Goal: Use online tool/utility: Utilize a website feature to perform a specific function

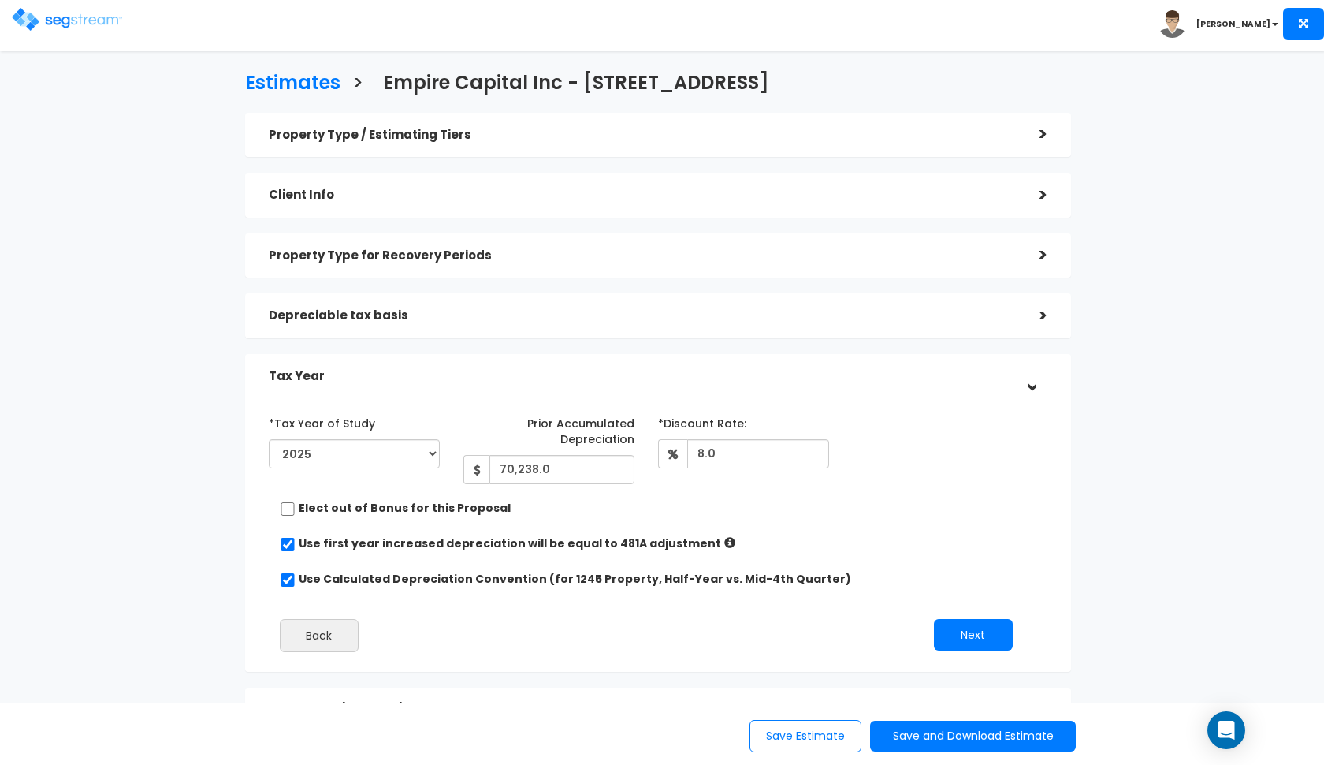
click at [430, 309] on h5 "Depreciable tax basis" at bounding box center [642, 315] width 747 height 13
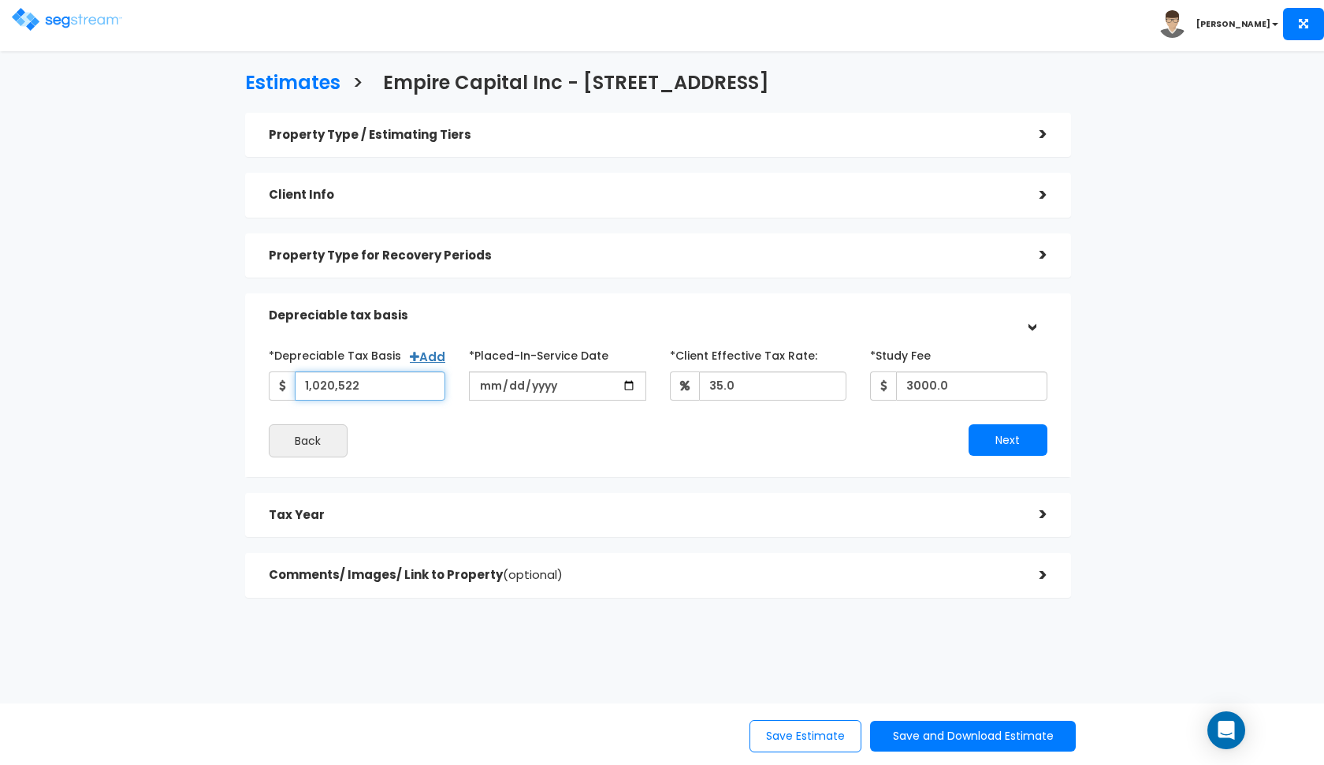
click at [385, 389] on input "1,020,522" at bounding box center [370, 385] width 151 height 29
type input "1"
click at [494, 442] on div "Back" at bounding box center [457, 440] width 401 height 33
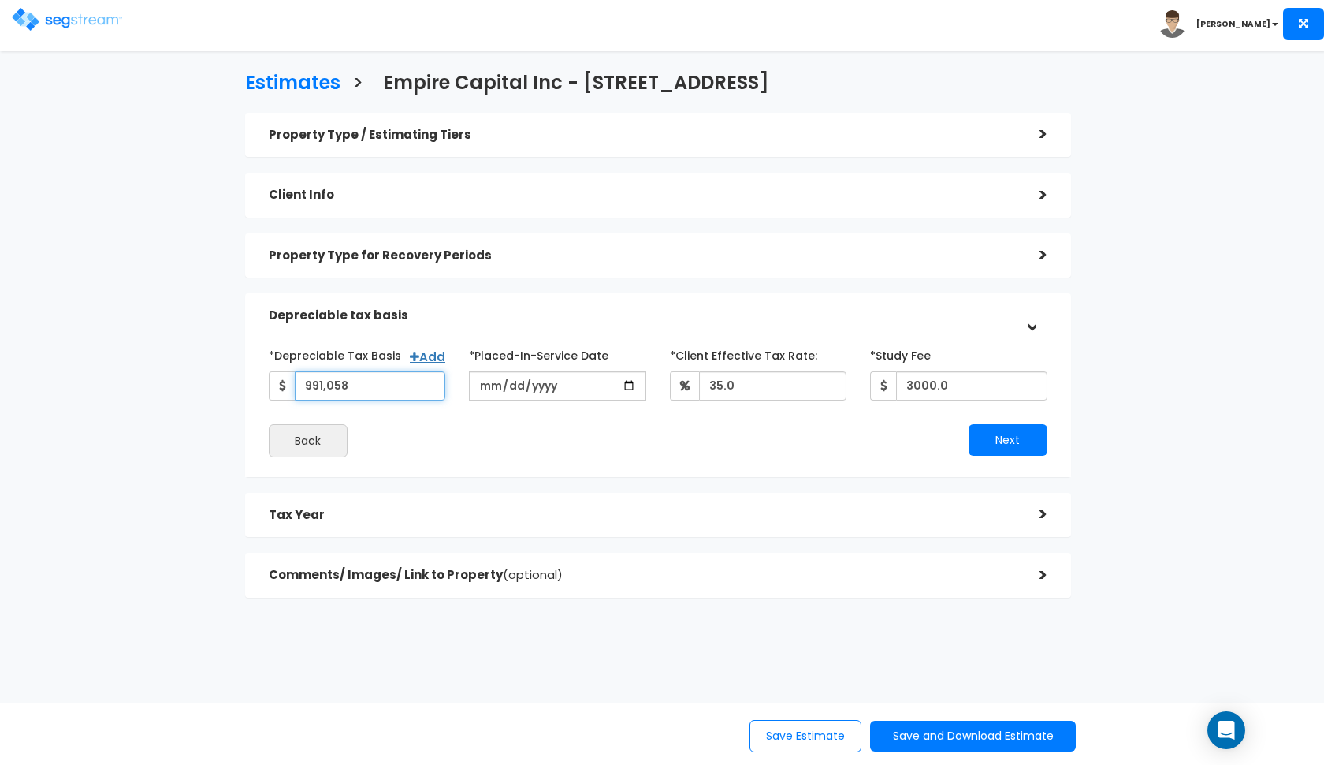
click at [362, 384] on input "991,058" at bounding box center [370, 385] width 151 height 29
type input "820,522"
click at [499, 441] on div "Back" at bounding box center [457, 440] width 401 height 33
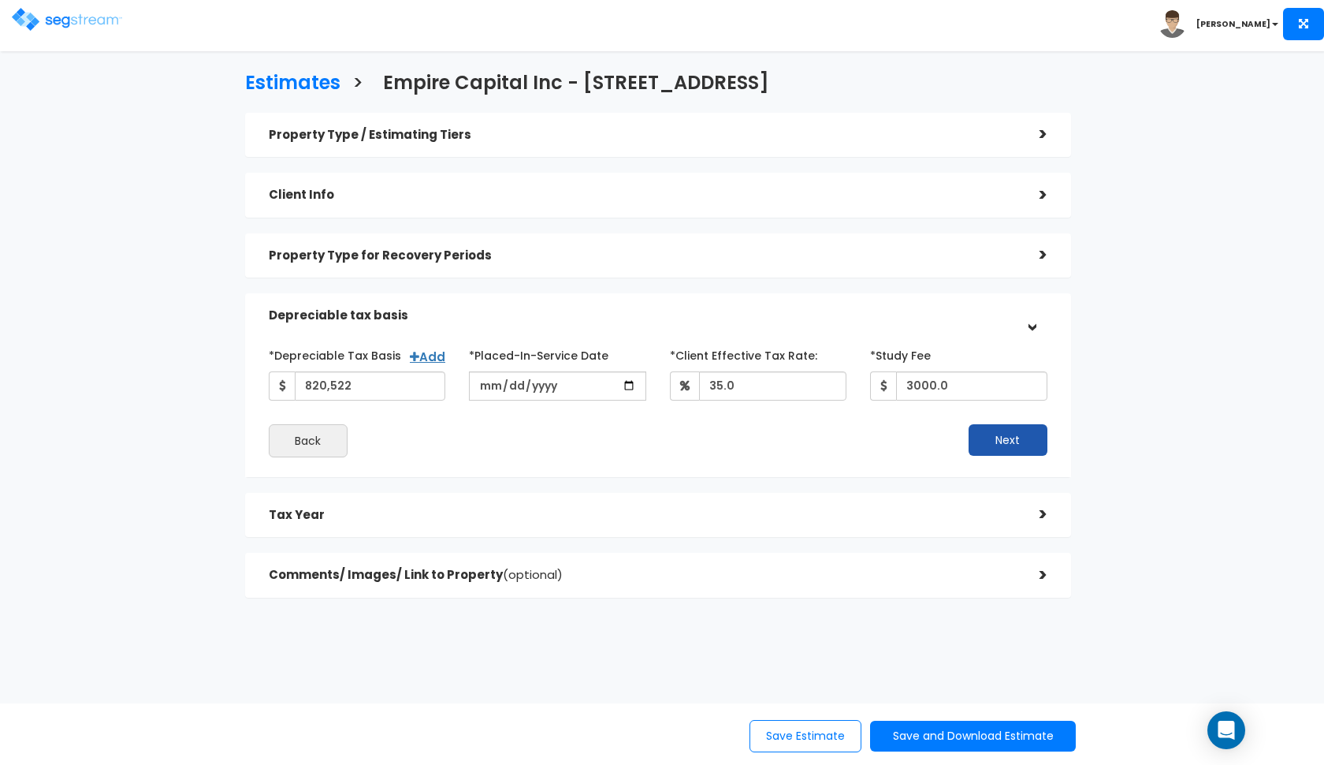
click at [986, 431] on button "Next" at bounding box center [1008, 440] width 79 height 32
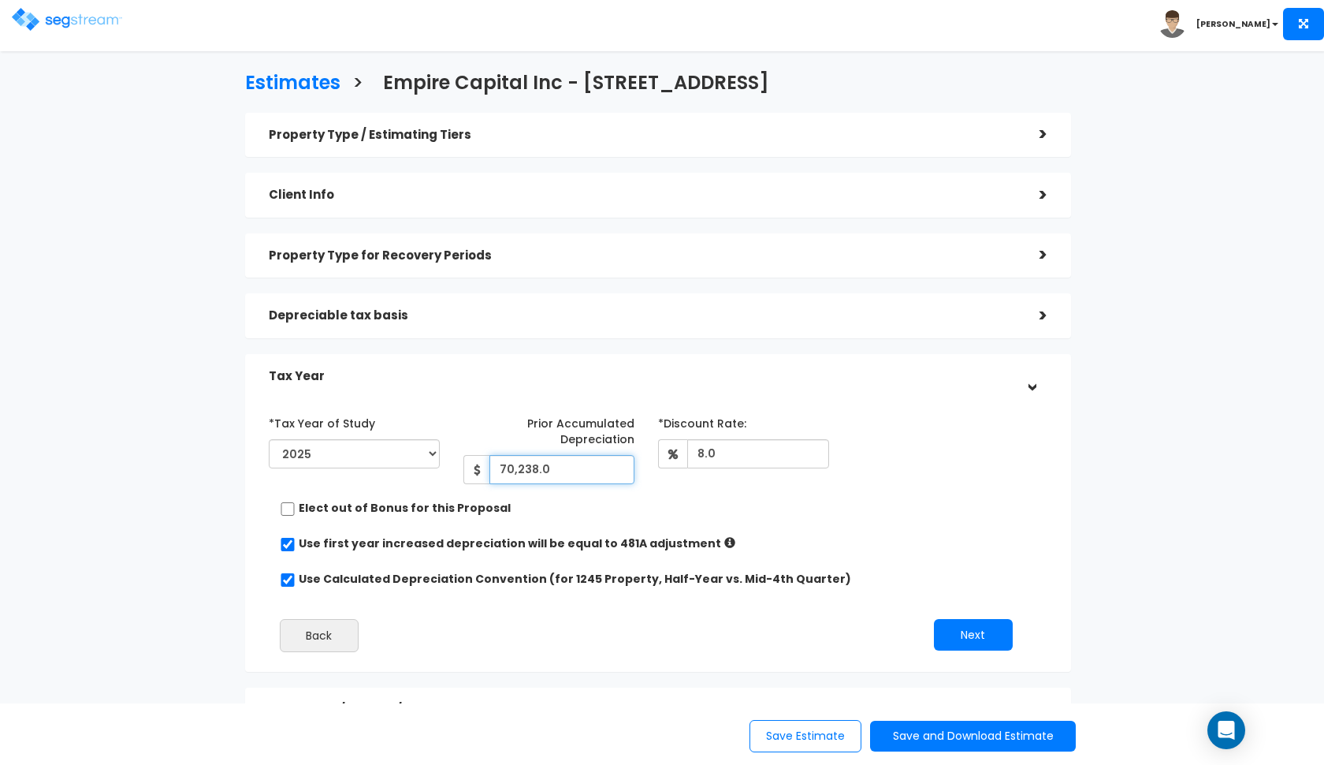
click at [584, 466] on input "70,238.0" at bounding box center [561, 469] width 145 height 29
type input "7"
type input "140,476"
click at [836, 530] on div "*Tax Year of Study 2020 2021 2022 2023 2024 2025 2026 Prior Accumulated Depreci…" at bounding box center [646, 537] width 779 height 270
click at [548, 394] on div "*Tax Year of Study 2020 2021 2022 2023 2024 2025 2026 Prior Accumulated Depreci…" at bounding box center [658, 402] width 802 height 16
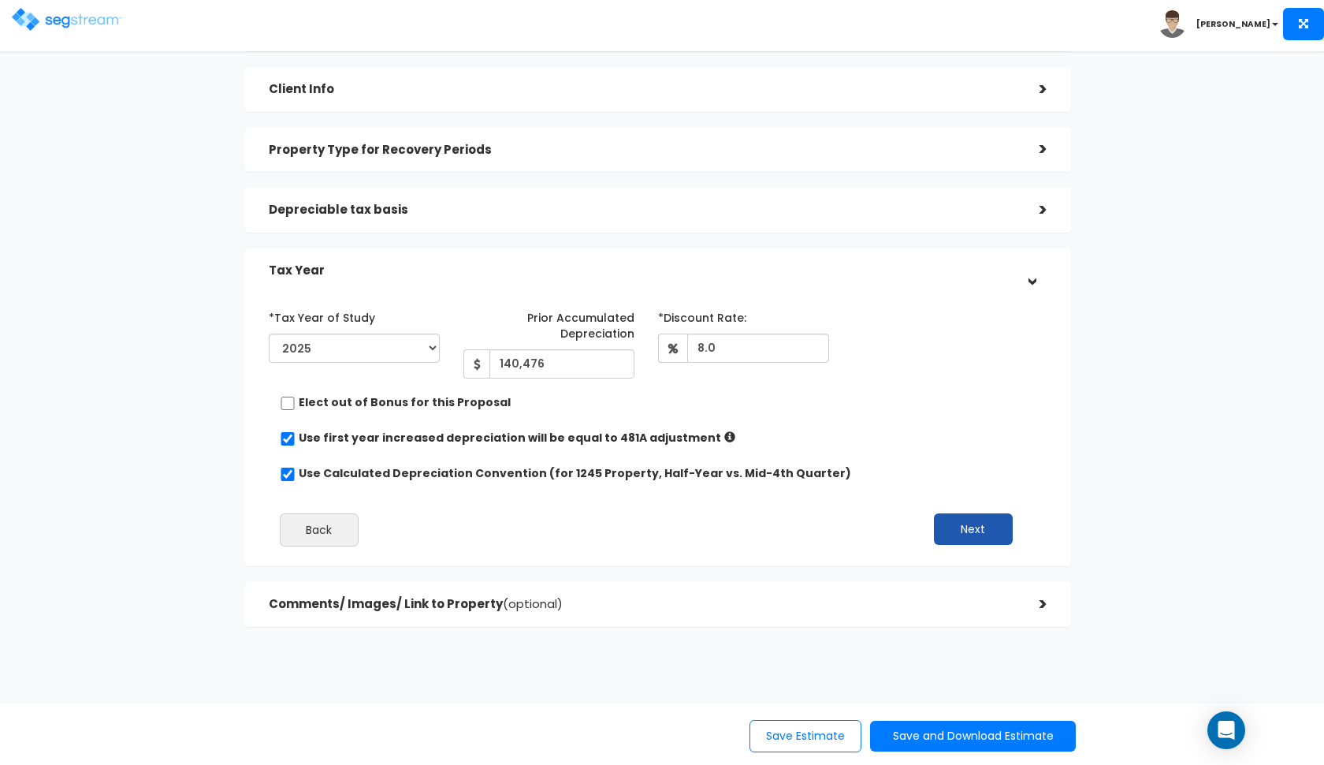
click at [978, 537] on button "Next" at bounding box center [973, 529] width 79 height 32
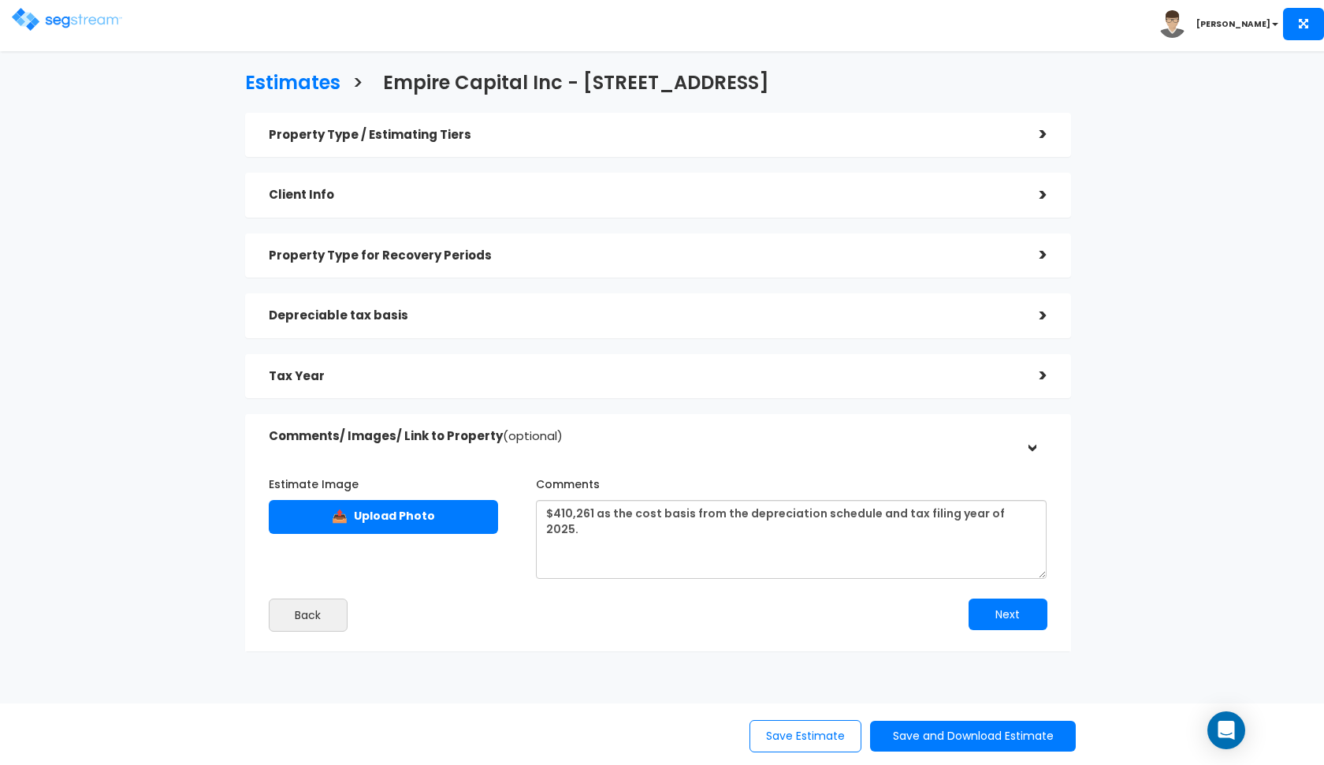
click at [556, 127] on div "Property Type / Estimating Tiers" at bounding box center [642, 135] width 747 height 29
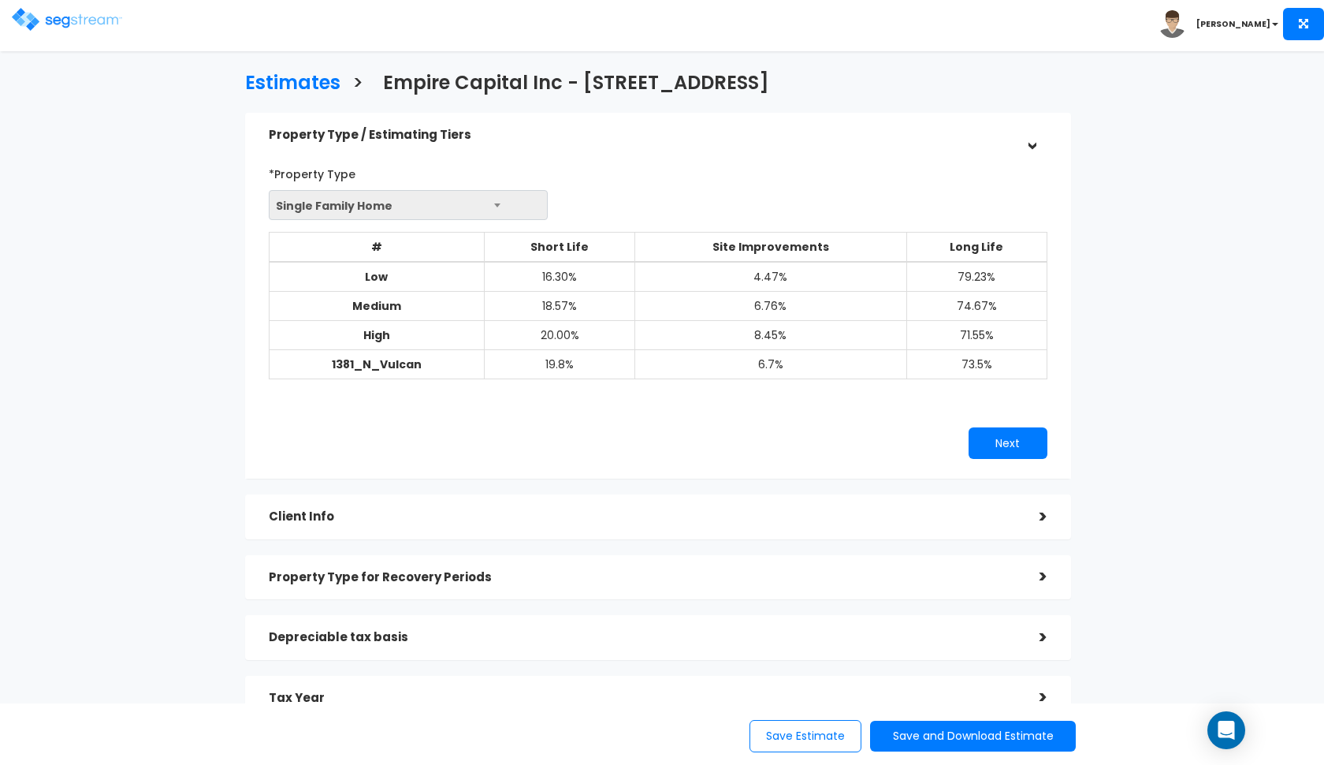
click at [556, 127] on div "Property Type / Estimating Tiers" at bounding box center [642, 135] width 747 height 29
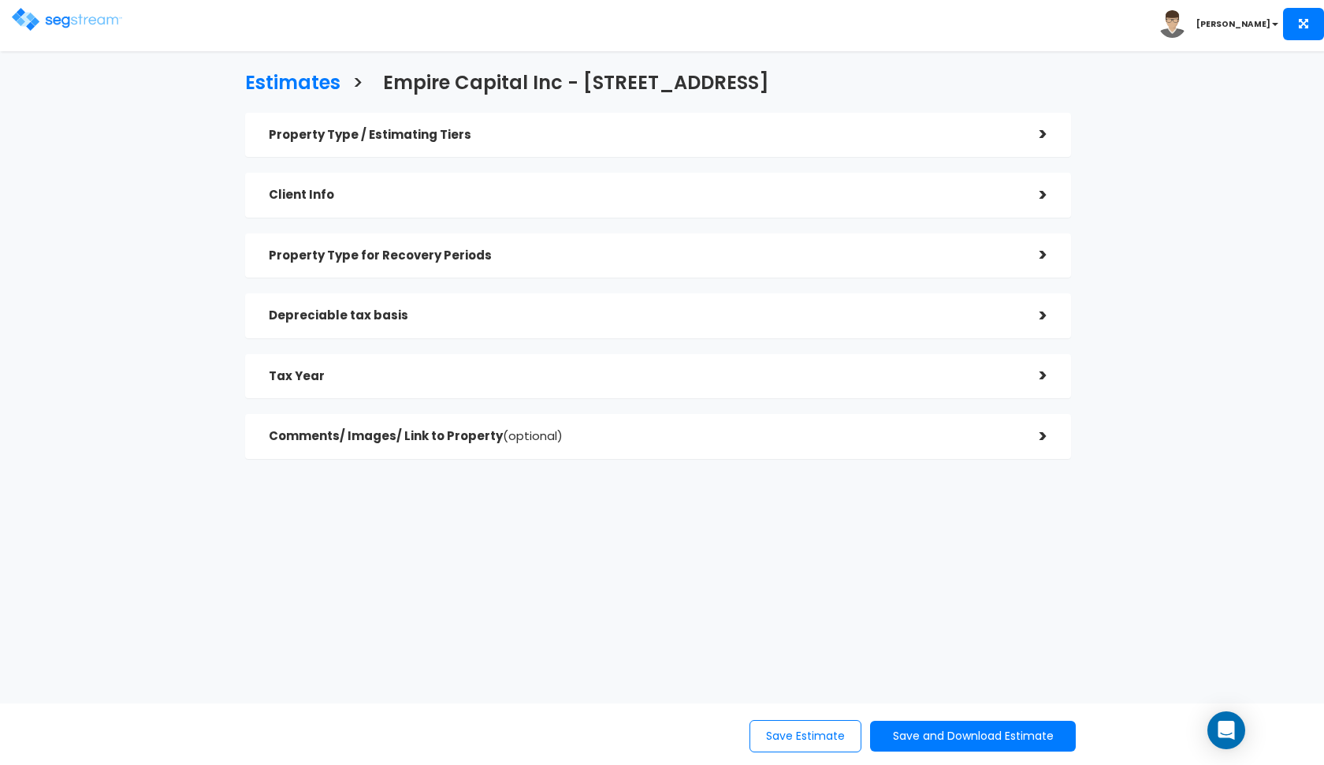
click at [534, 210] on div "Client Info >" at bounding box center [658, 195] width 826 height 45
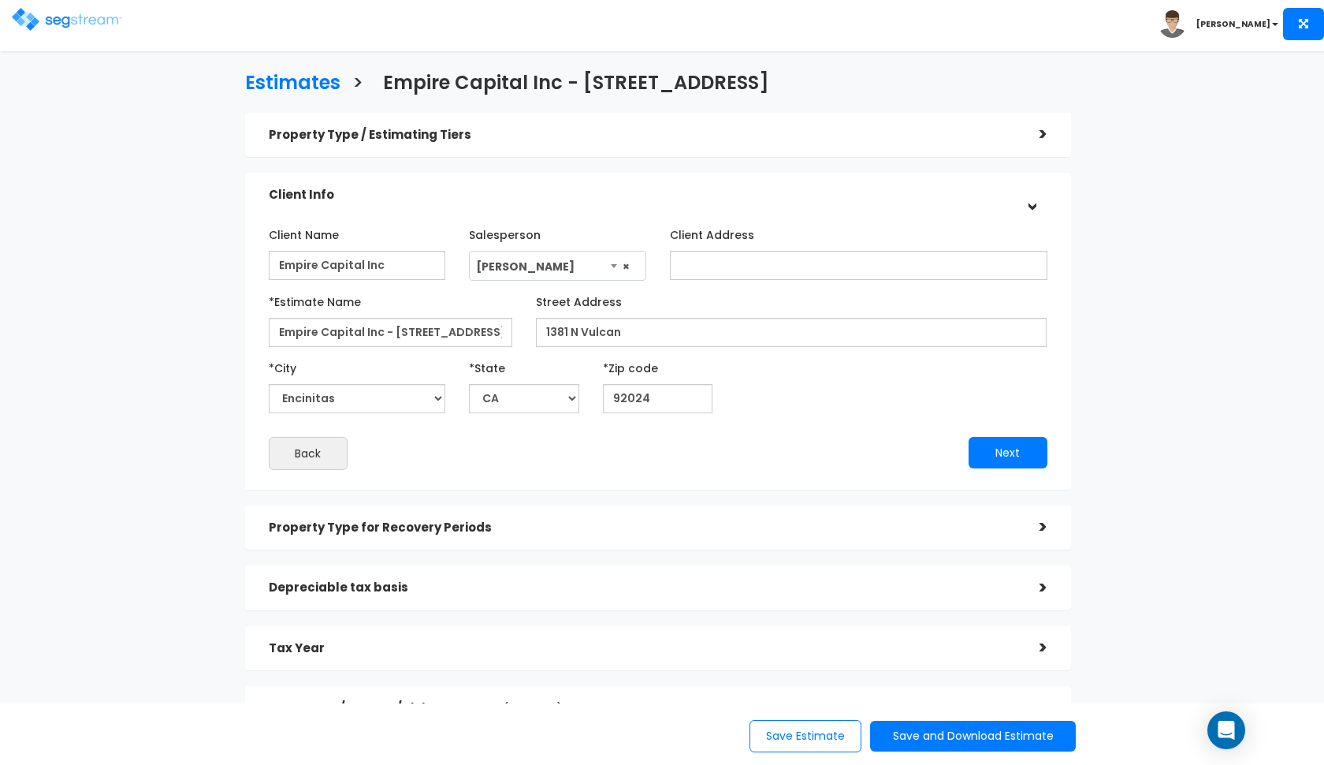
click at [553, 203] on div "Client Info" at bounding box center [642, 194] width 747 height 29
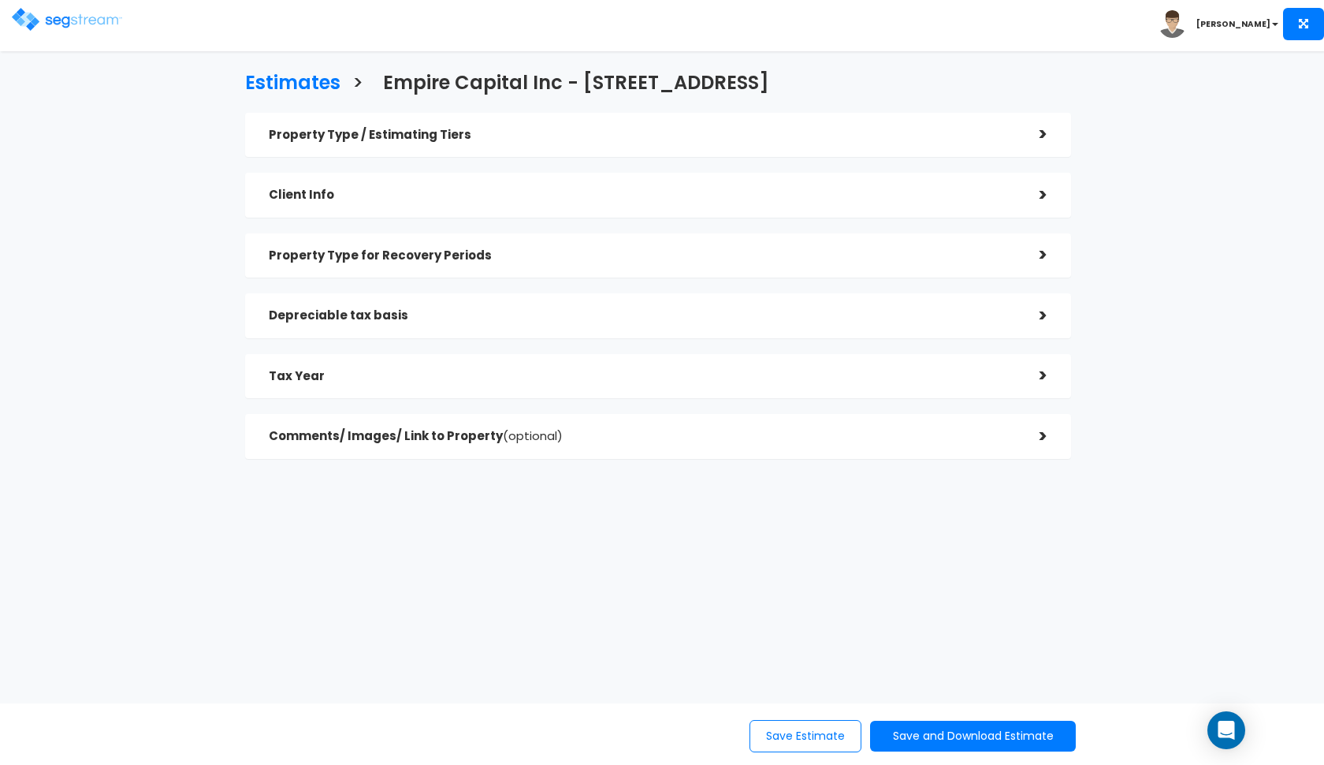
click at [544, 264] on div "Property Type for Recovery Periods" at bounding box center [642, 255] width 747 height 29
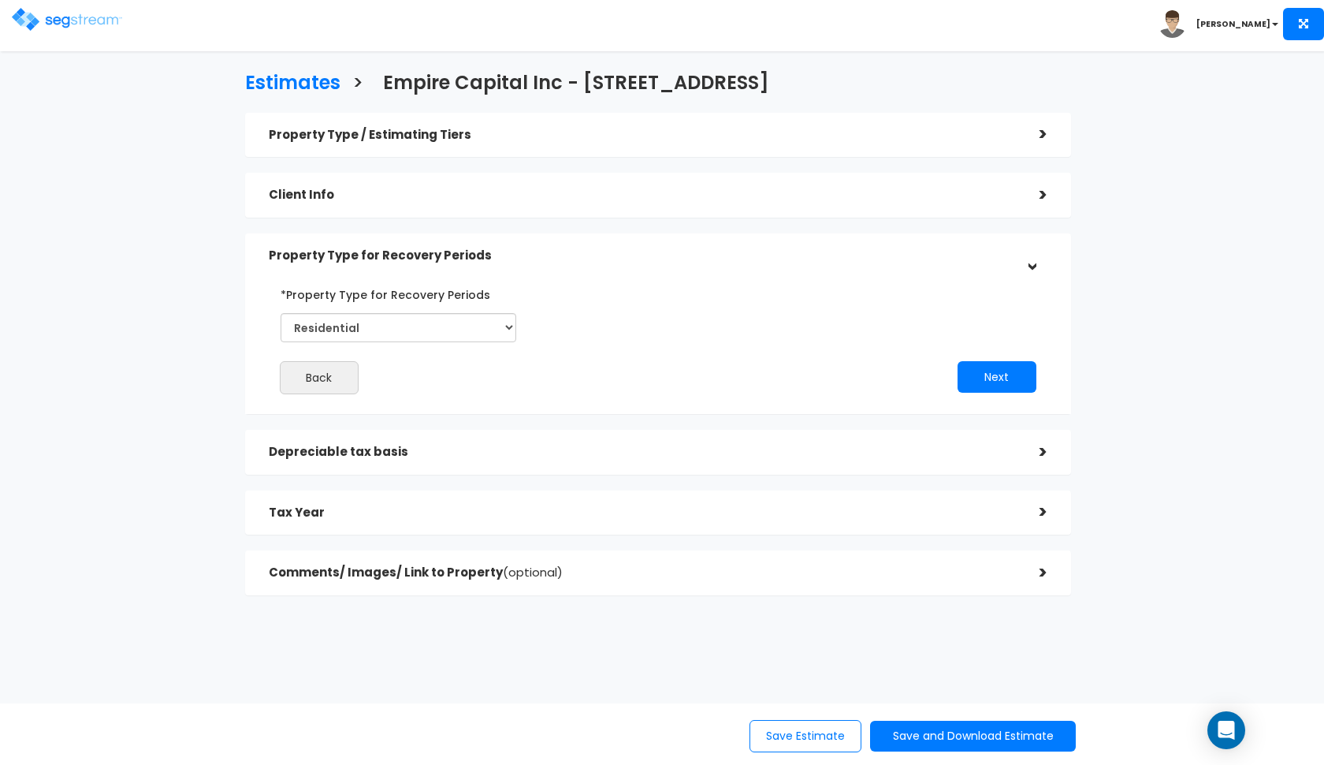
click at [544, 264] on div "Property Type for Recovery Periods" at bounding box center [642, 255] width 747 height 29
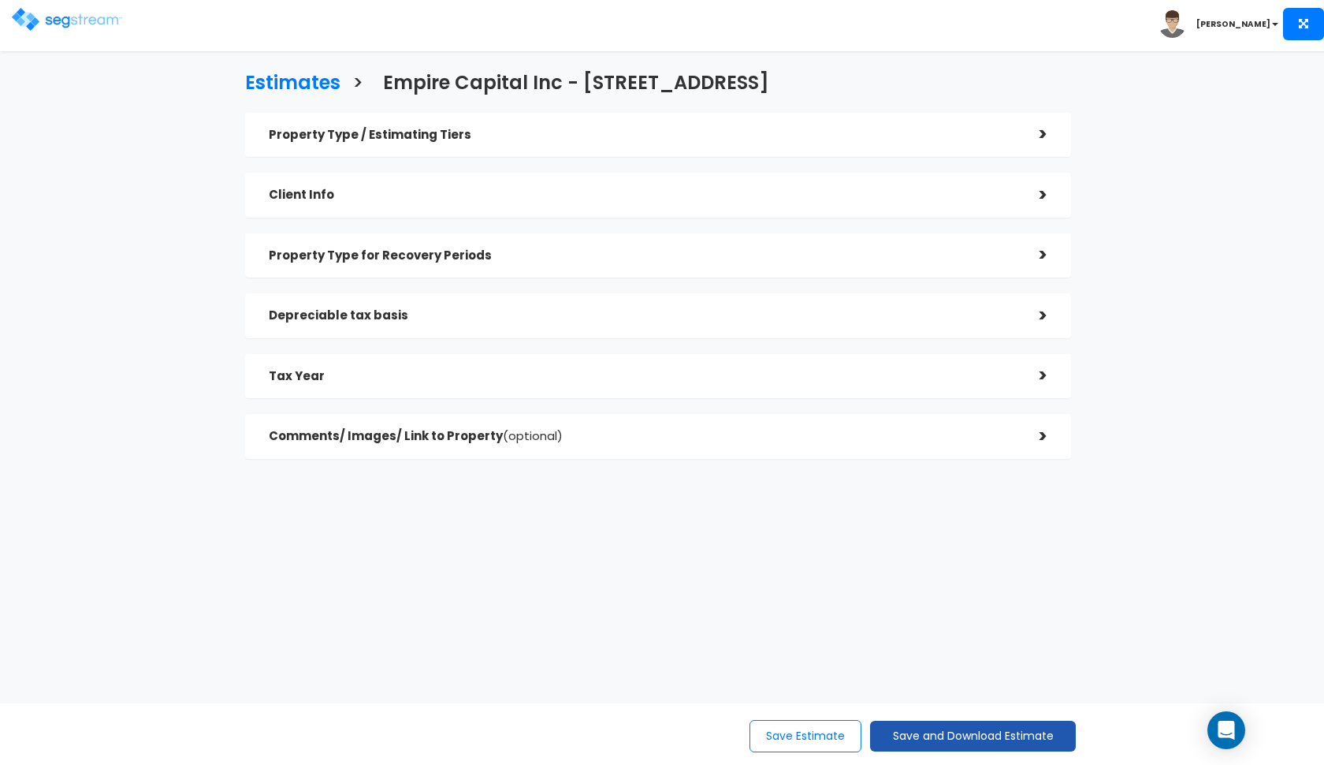
click at [933, 727] on button "Save and Download Estimate" at bounding box center [973, 735] width 206 height 31
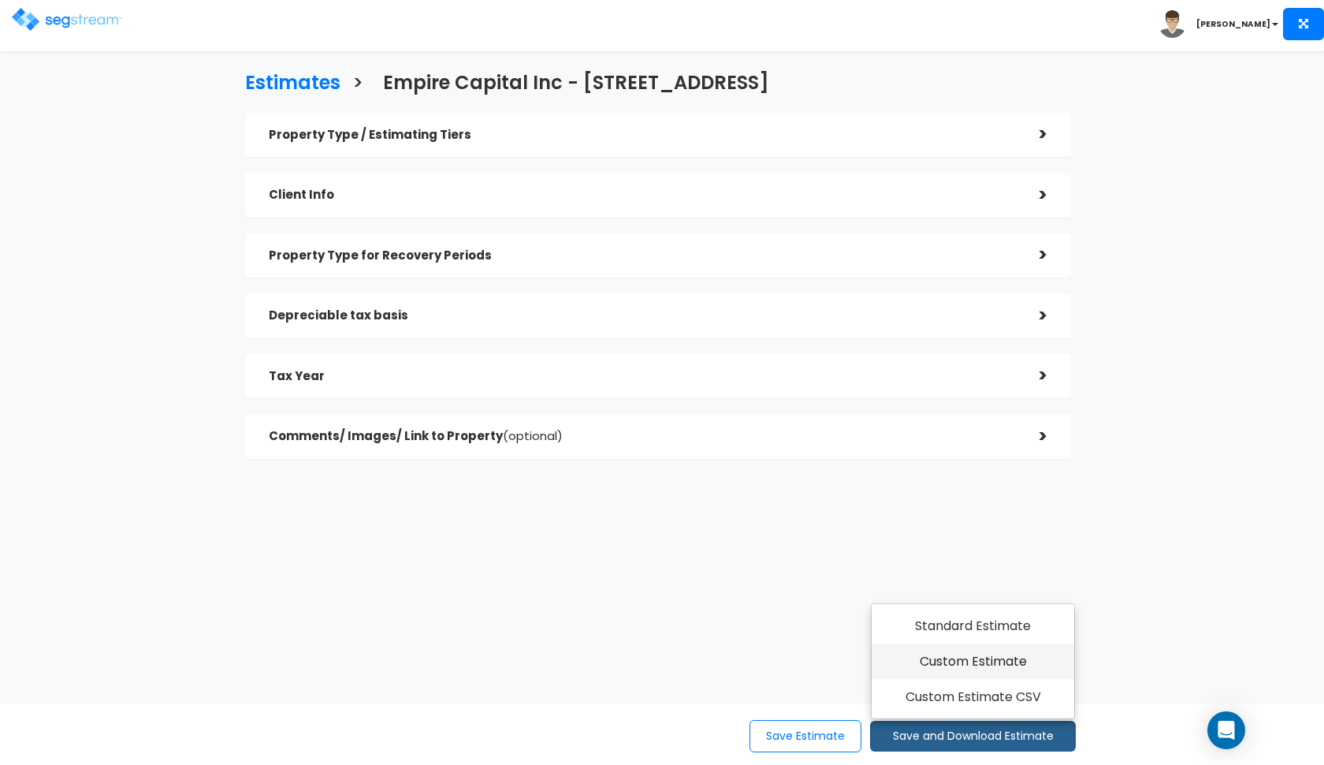
click at [979, 668] on link "Custom Estimate" at bounding box center [973, 661] width 203 height 36
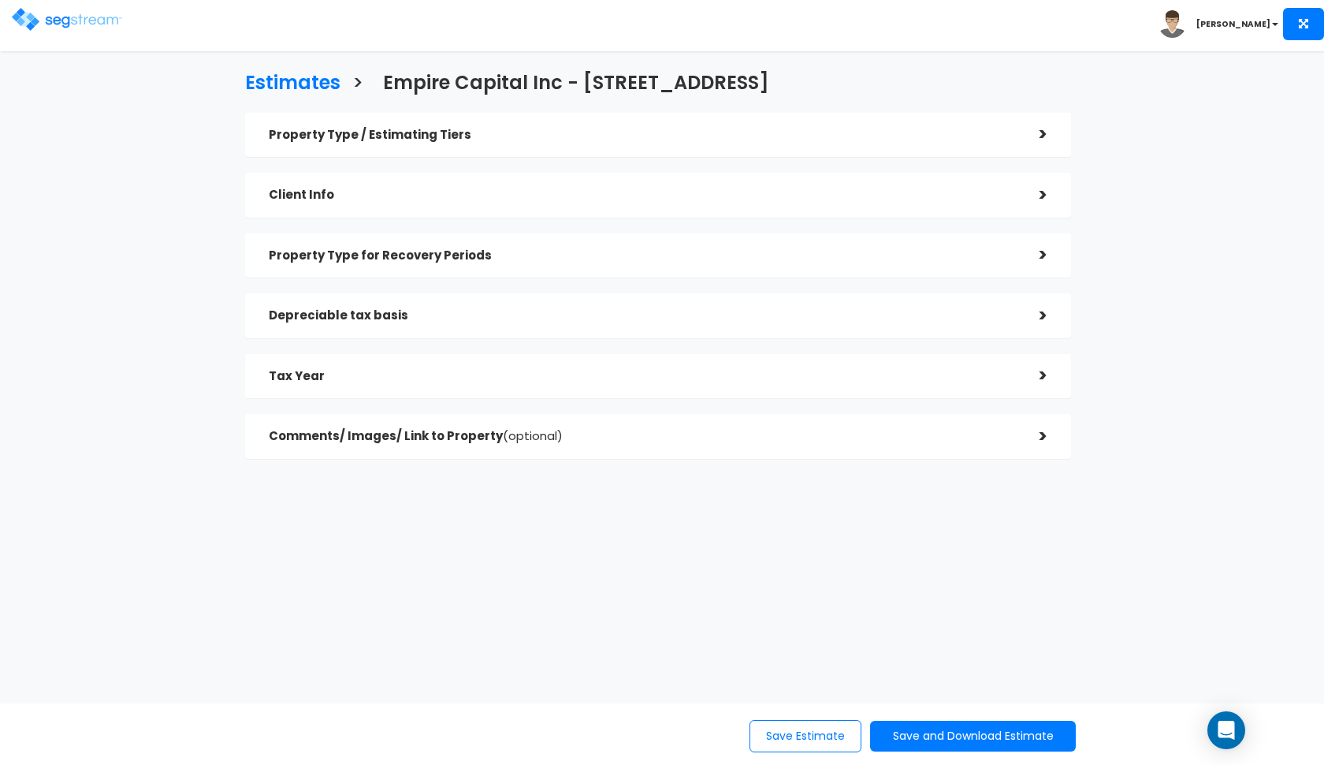
click at [45, 24] on img at bounding box center [67, 19] width 110 height 23
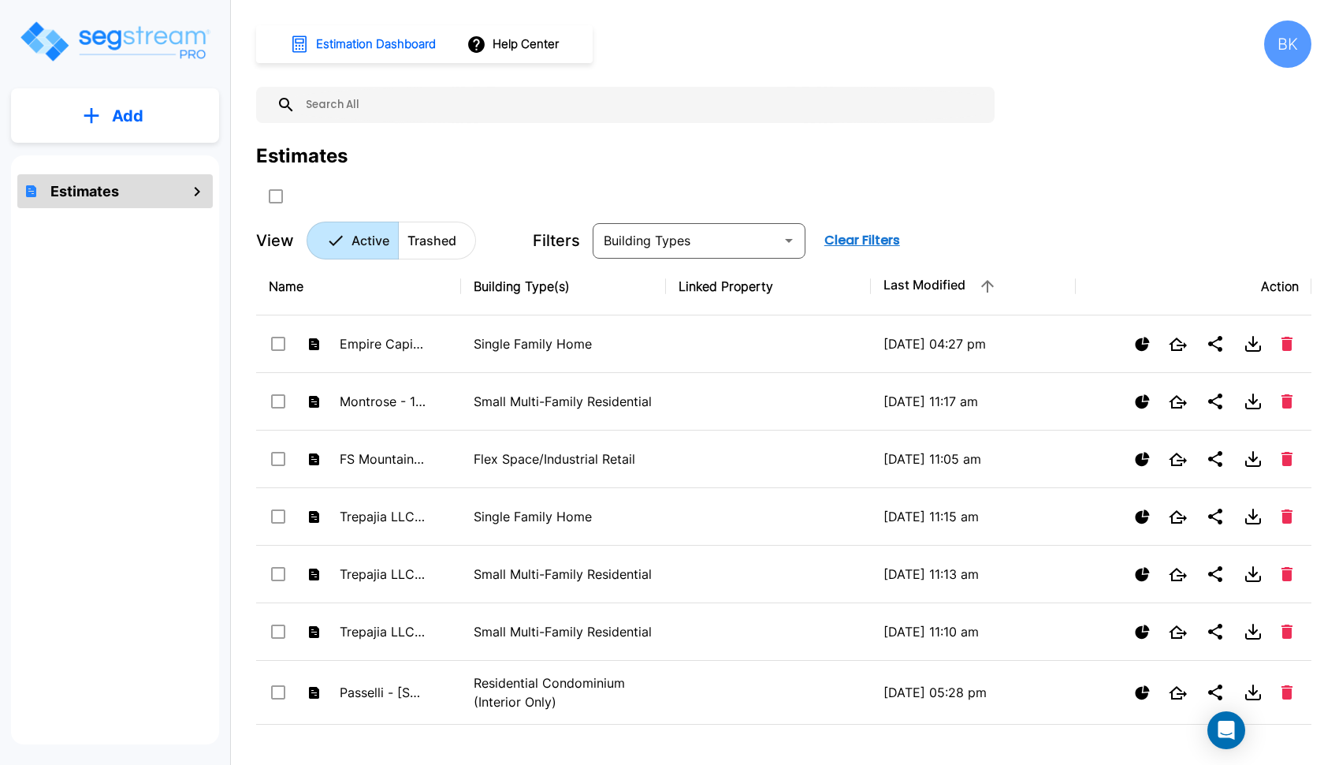
click at [352, 99] on input "text" at bounding box center [641, 105] width 691 height 36
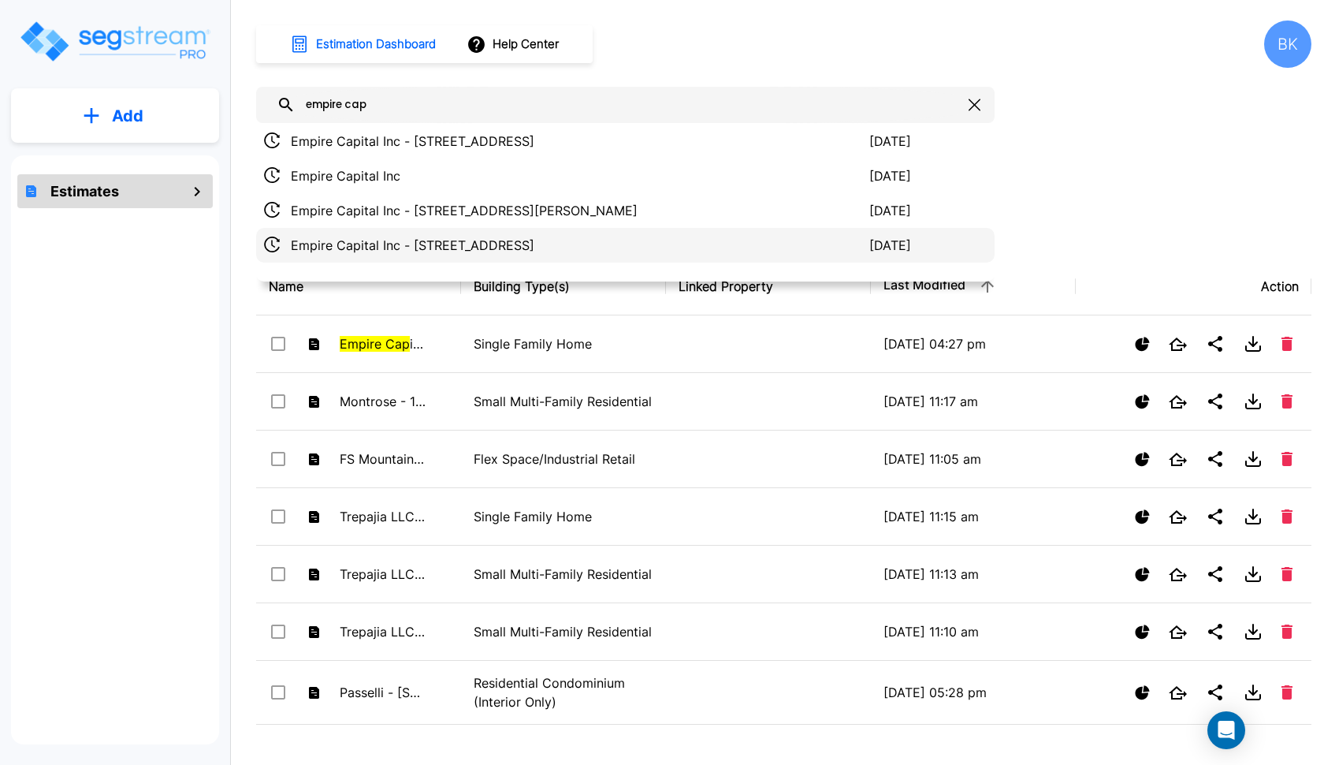
type input "empire cap"
click at [404, 243] on p "Empire Capital Inc - 270 S HWY 143" at bounding box center [580, 245] width 579 height 19
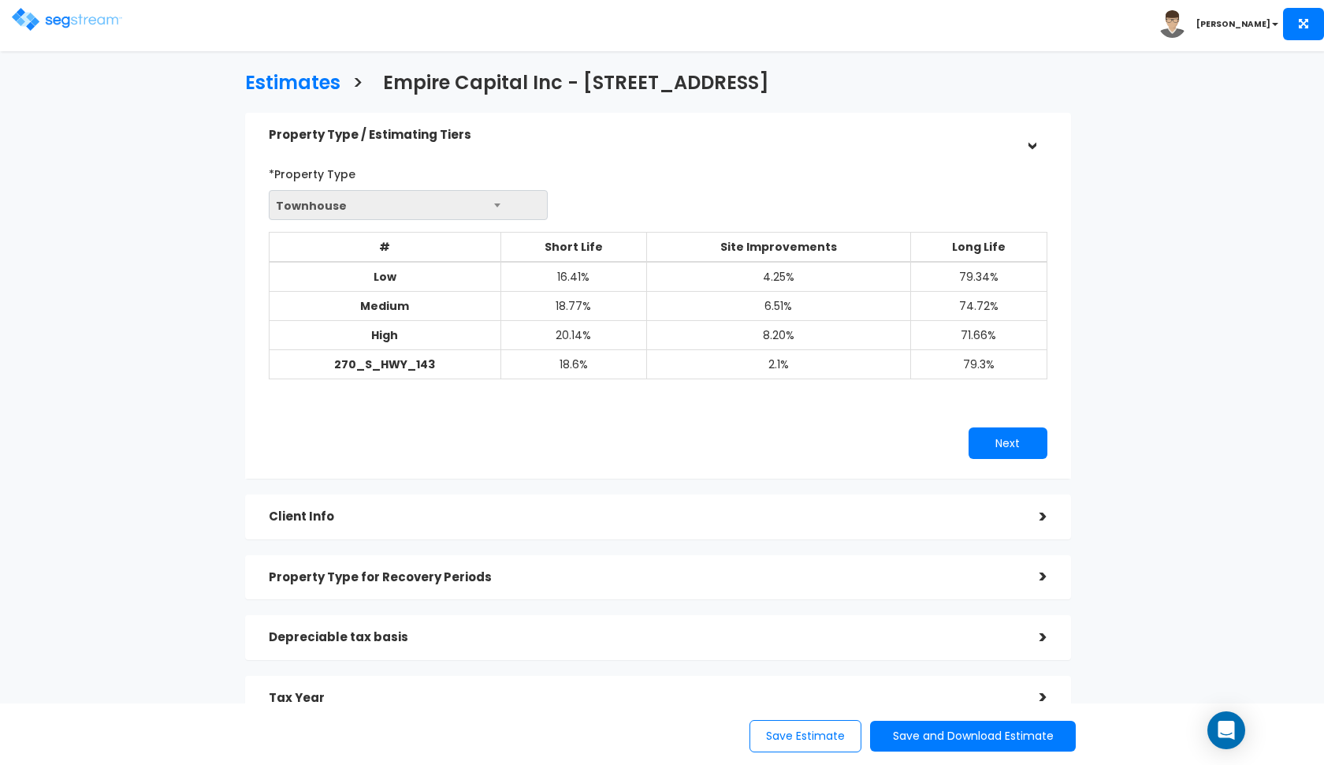
click at [648, 140] on h5 "Property Type / Estimating Tiers" at bounding box center [642, 134] width 747 height 13
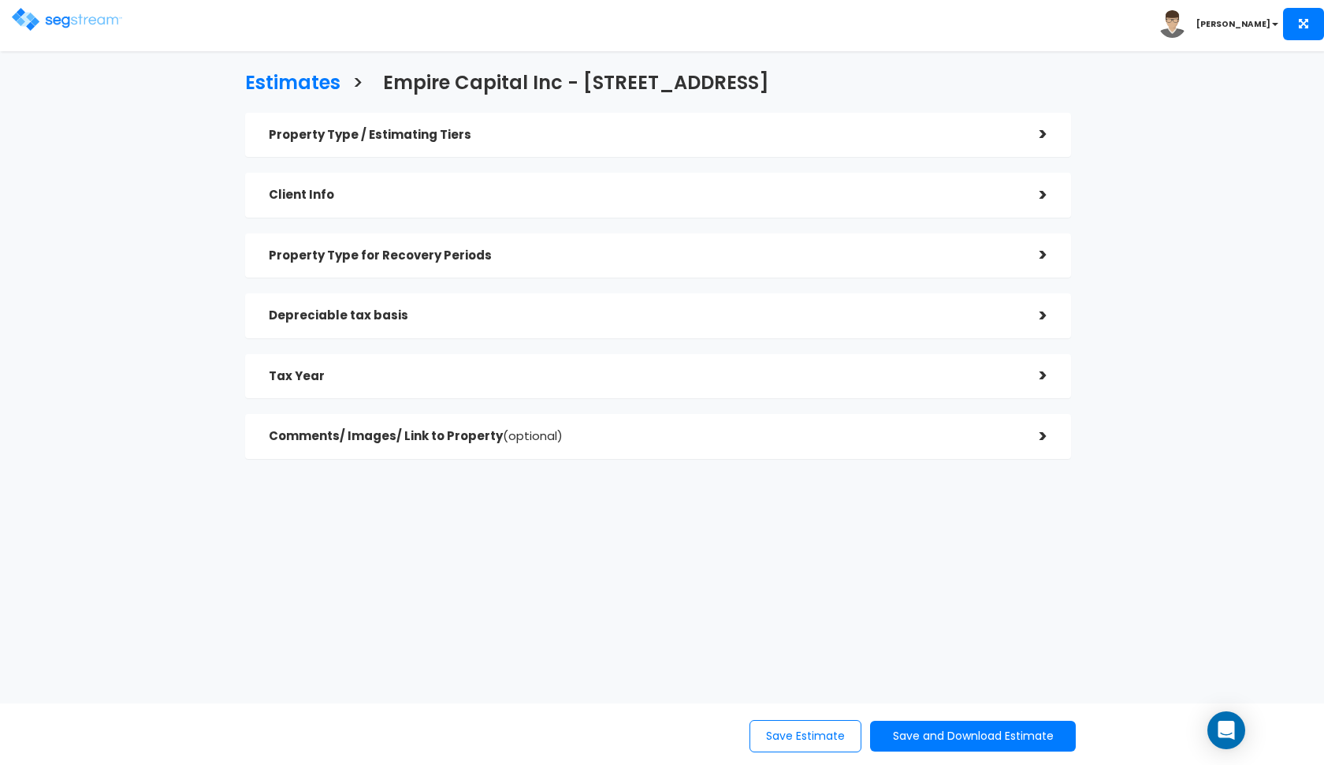
click at [601, 214] on div "Client Info >" at bounding box center [658, 195] width 826 height 45
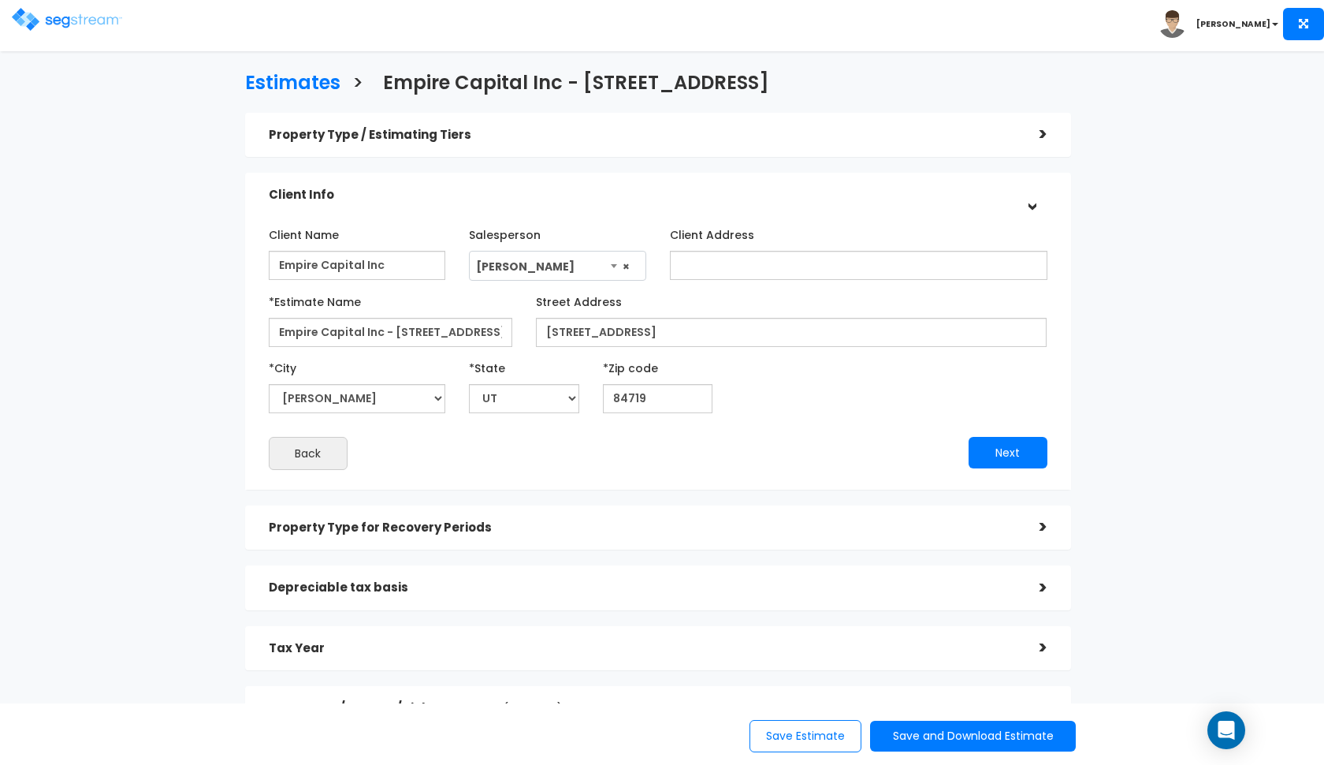
click at [617, 208] on div "Client Info" at bounding box center [642, 194] width 747 height 29
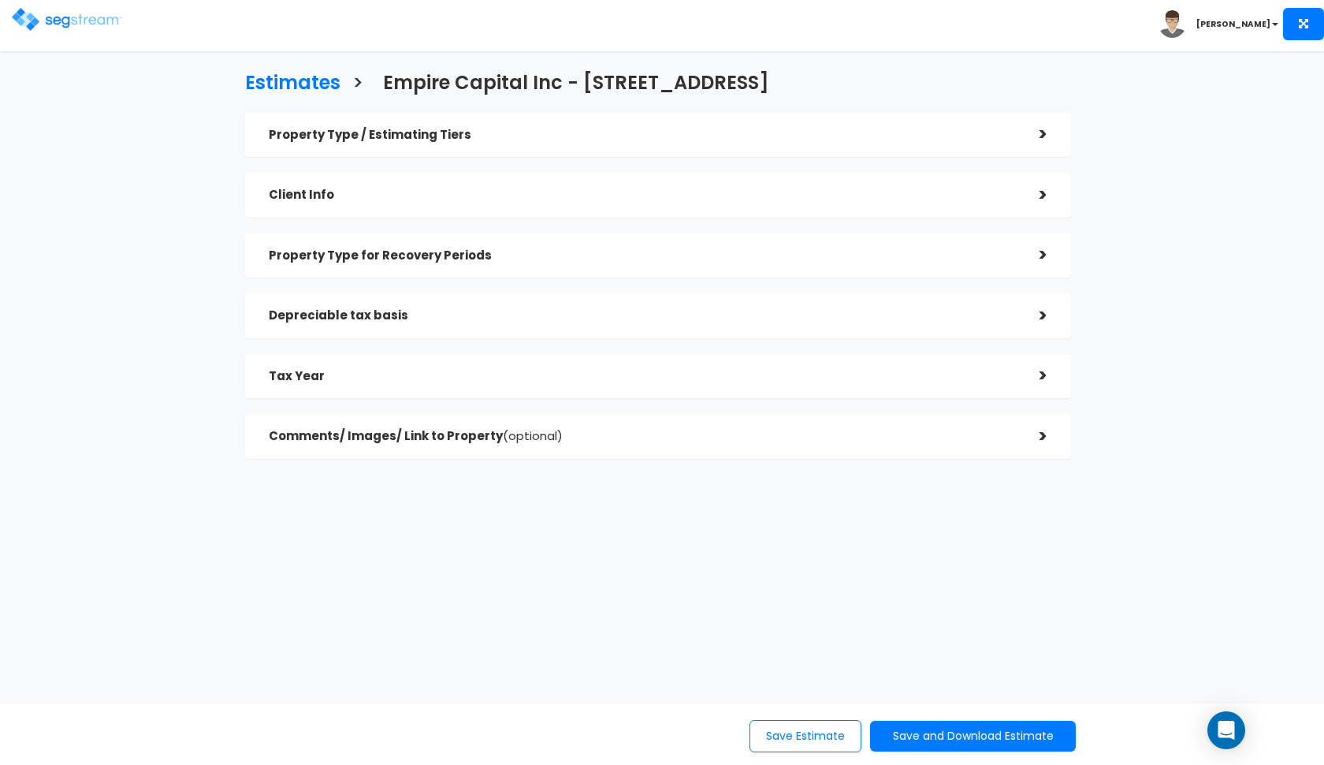
click at [562, 251] on h5 "Property Type for Recovery Periods" at bounding box center [642, 255] width 747 height 13
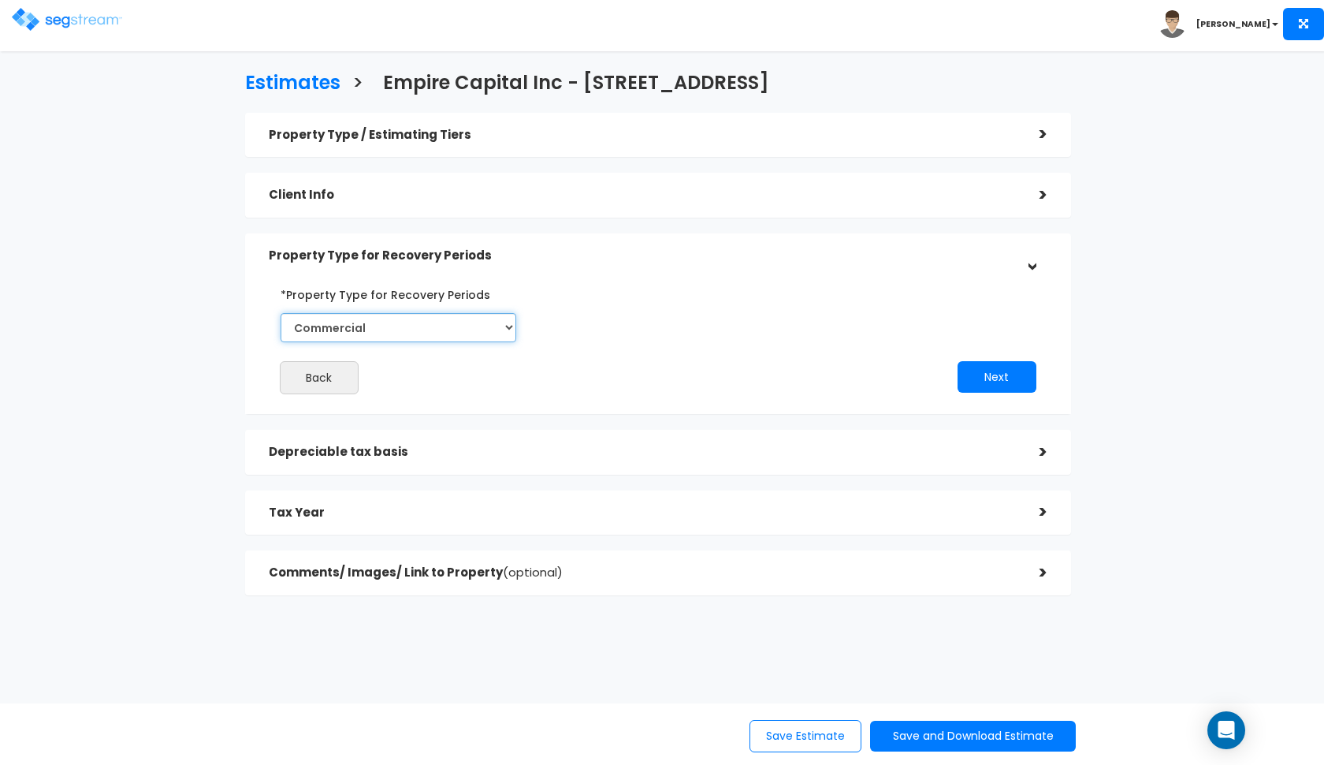
select select "Residential"
click at [607, 252] on h5 "Property Type for Recovery Periods" at bounding box center [642, 255] width 747 height 13
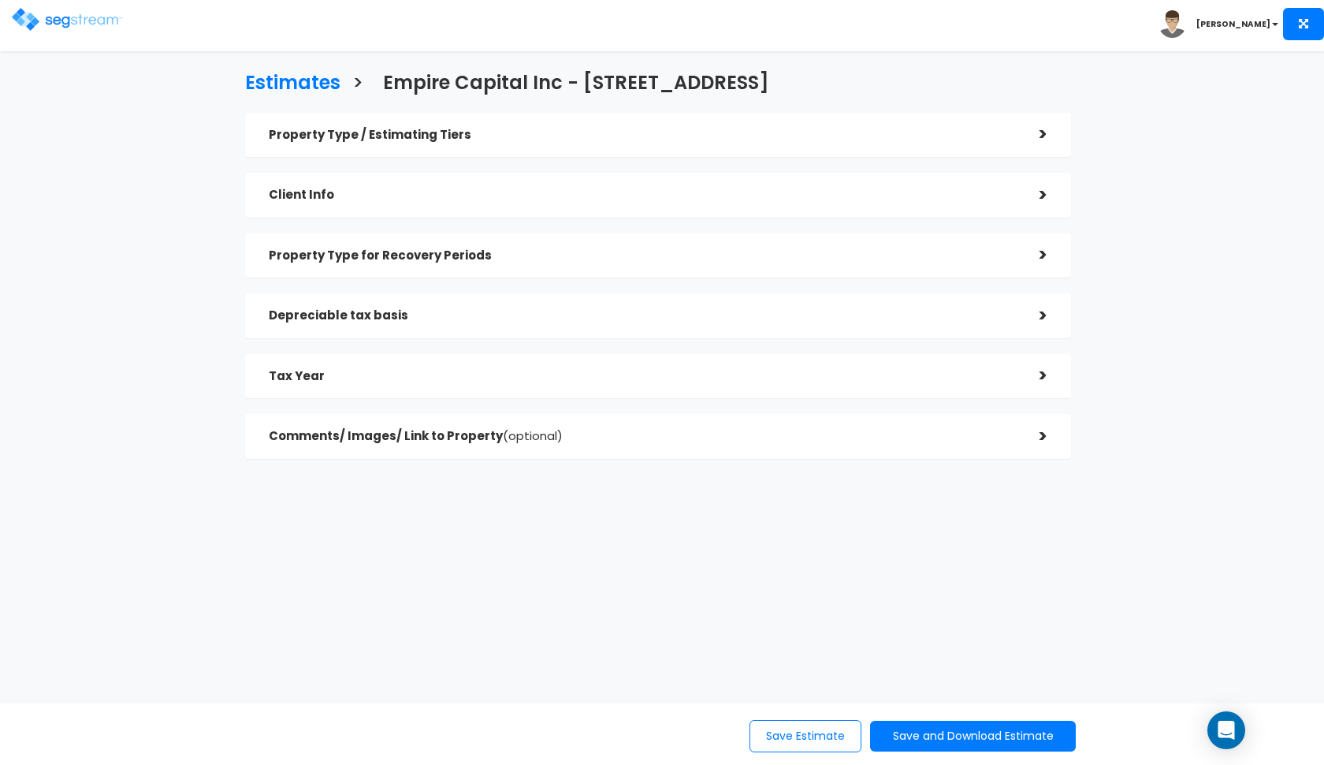
click at [547, 318] on h5 "Depreciable tax basis" at bounding box center [642, 315] width 747 height 13
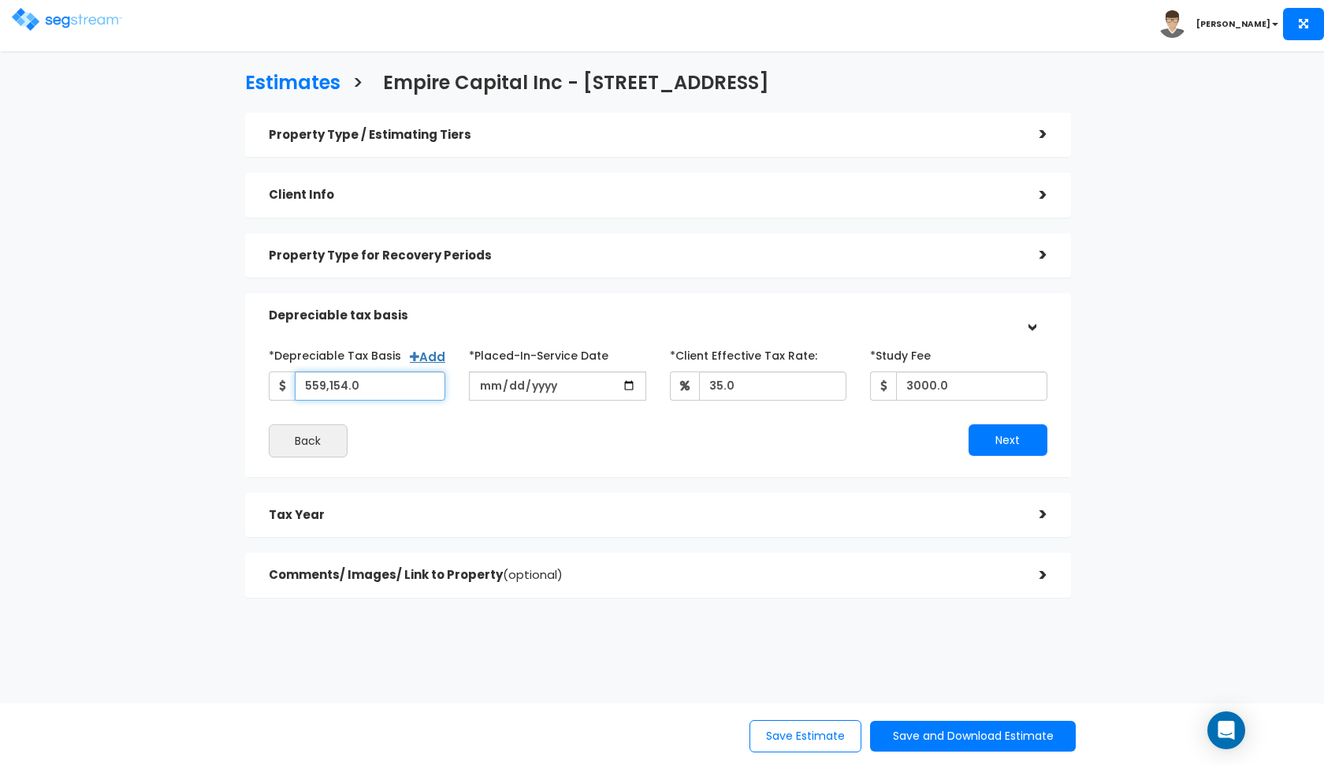
click at [403, 386] on input "559,154.0" at bounding box center [370, 385] width 151 height 29
type input "572,388"
click at [566, 433] on div "Back" at bounding box center [457, 440] width 401 height 33
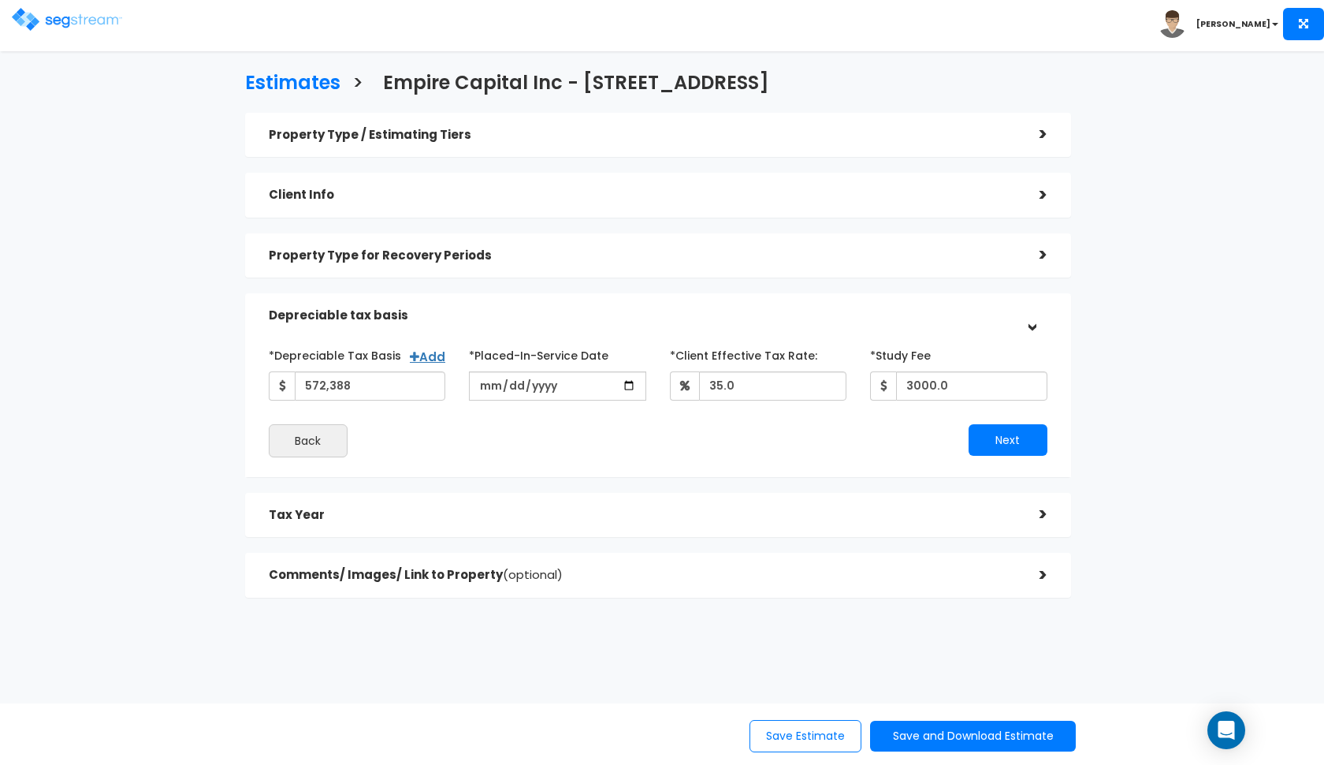
click at [1013, 323] on div "Depreciable tax basis" at bounding box center [642, 315] width 747 height 29
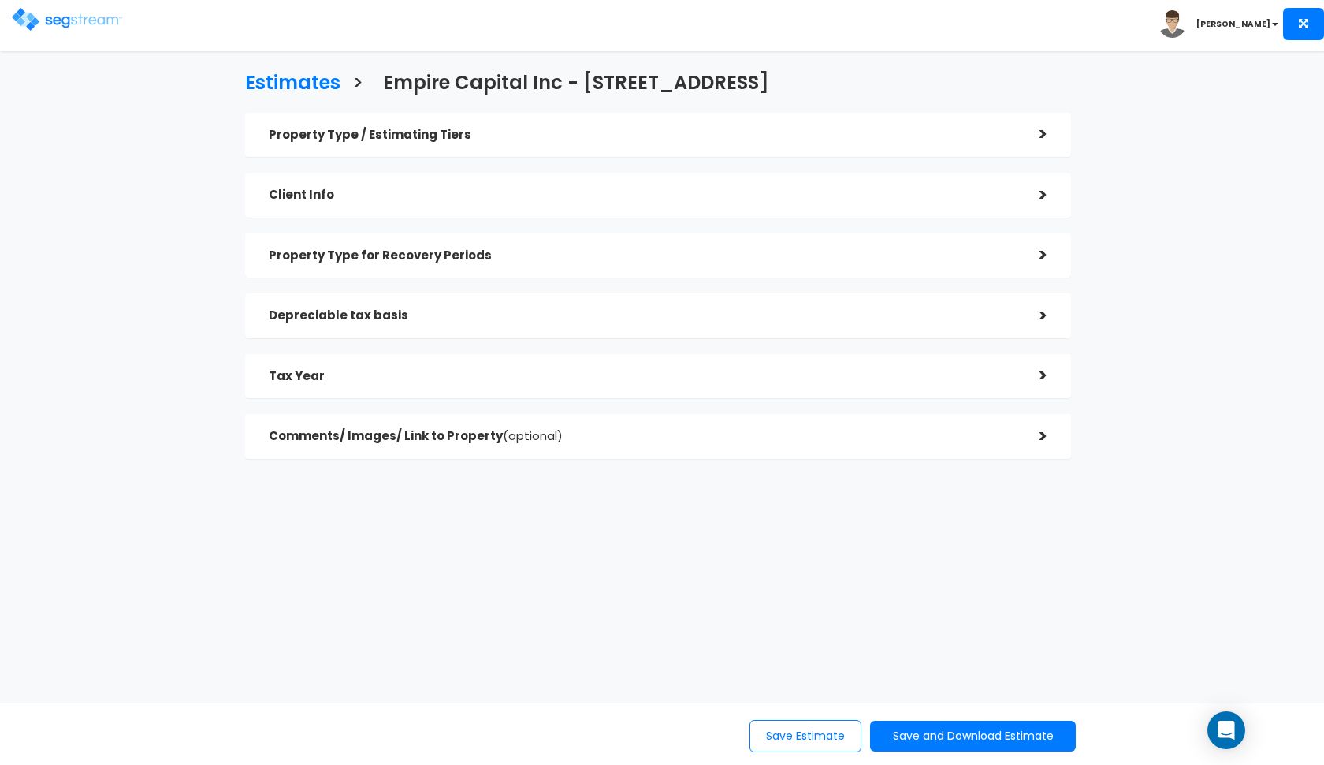
click at [869, 255] on h5 "Property Type for Recovery Periods" at bounding box center [642, 255] width 747 height 13
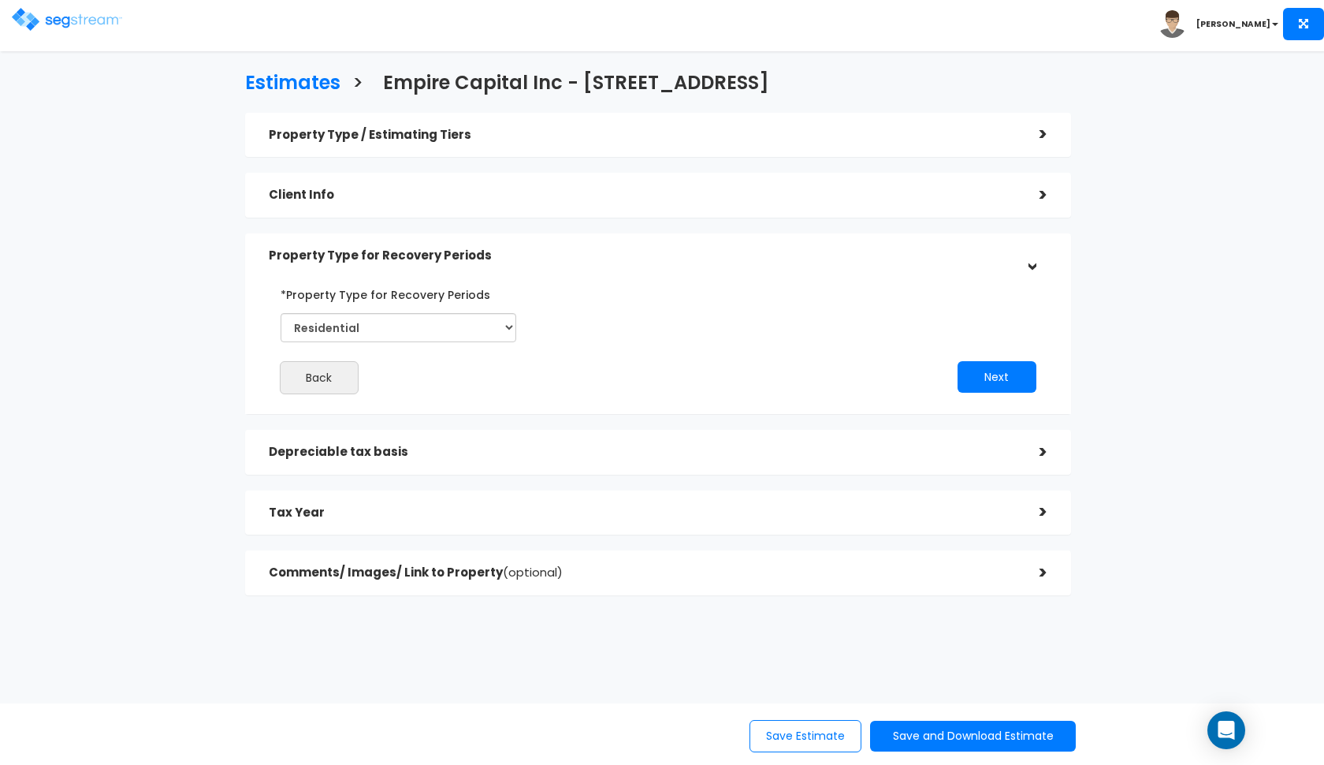
click at [869, 255] on h5 "Property Type for Recovery Periods" at bounding box center [642, 255] width 747 height 13
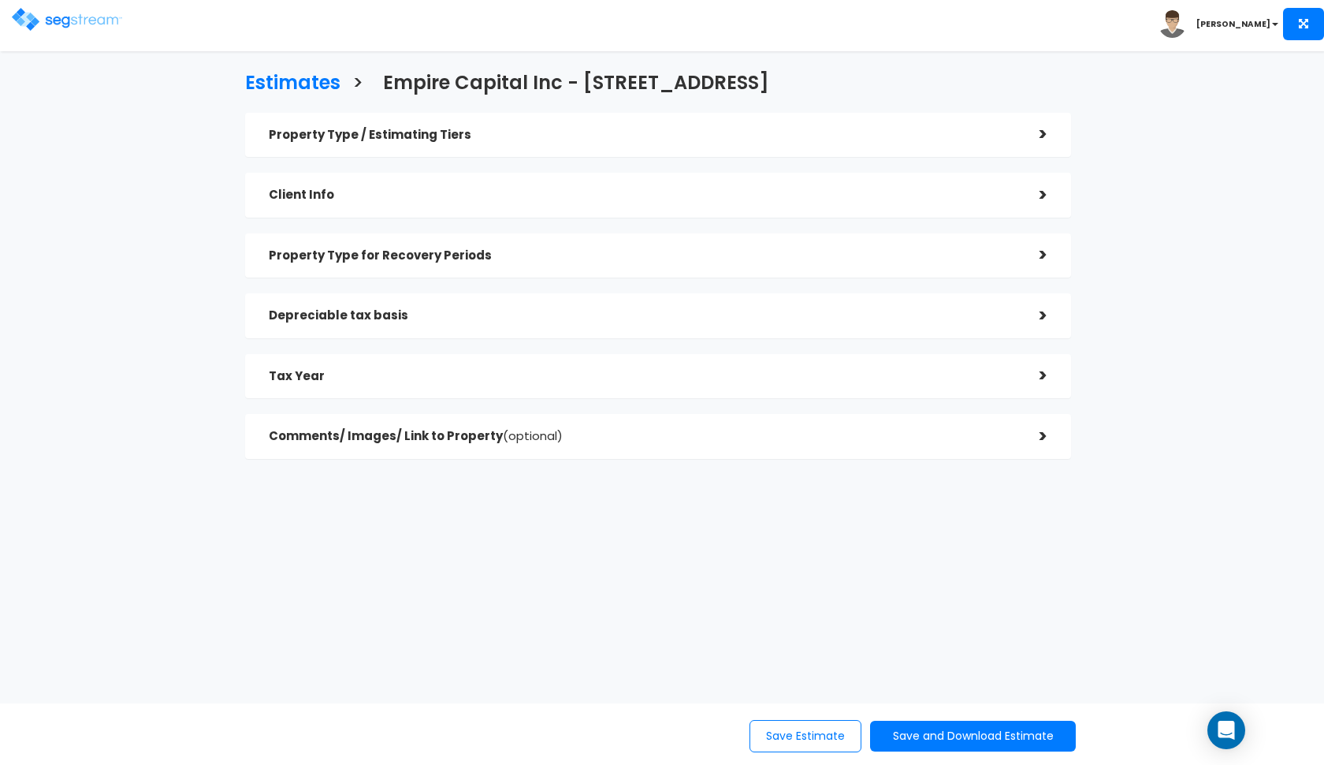
click at [822, 258] on h5 "Property Type for Recovery Periods" at bounding box center [642, 255] width 747 height 13
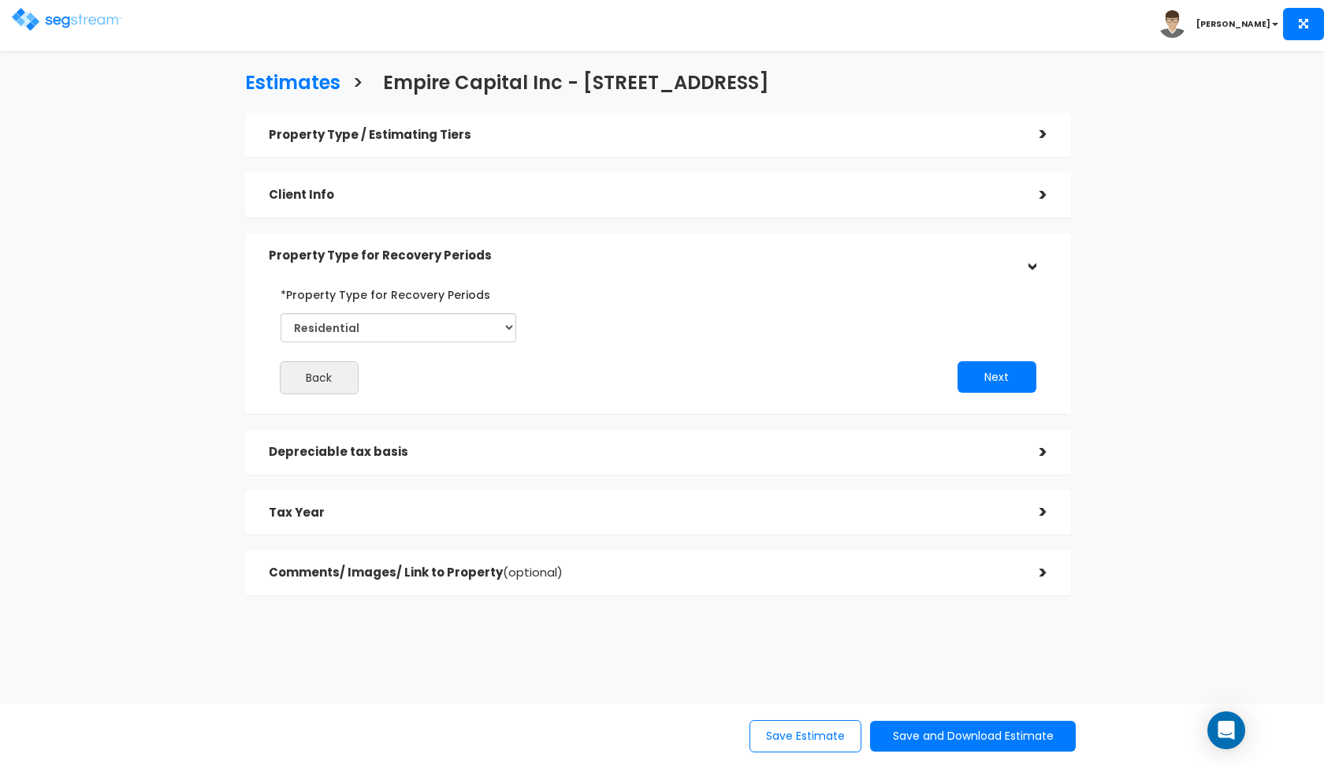
click at [822, 258] on h5 "Property Type for Recovery Periods" at bounding box center [642, 255] width 747 height 13
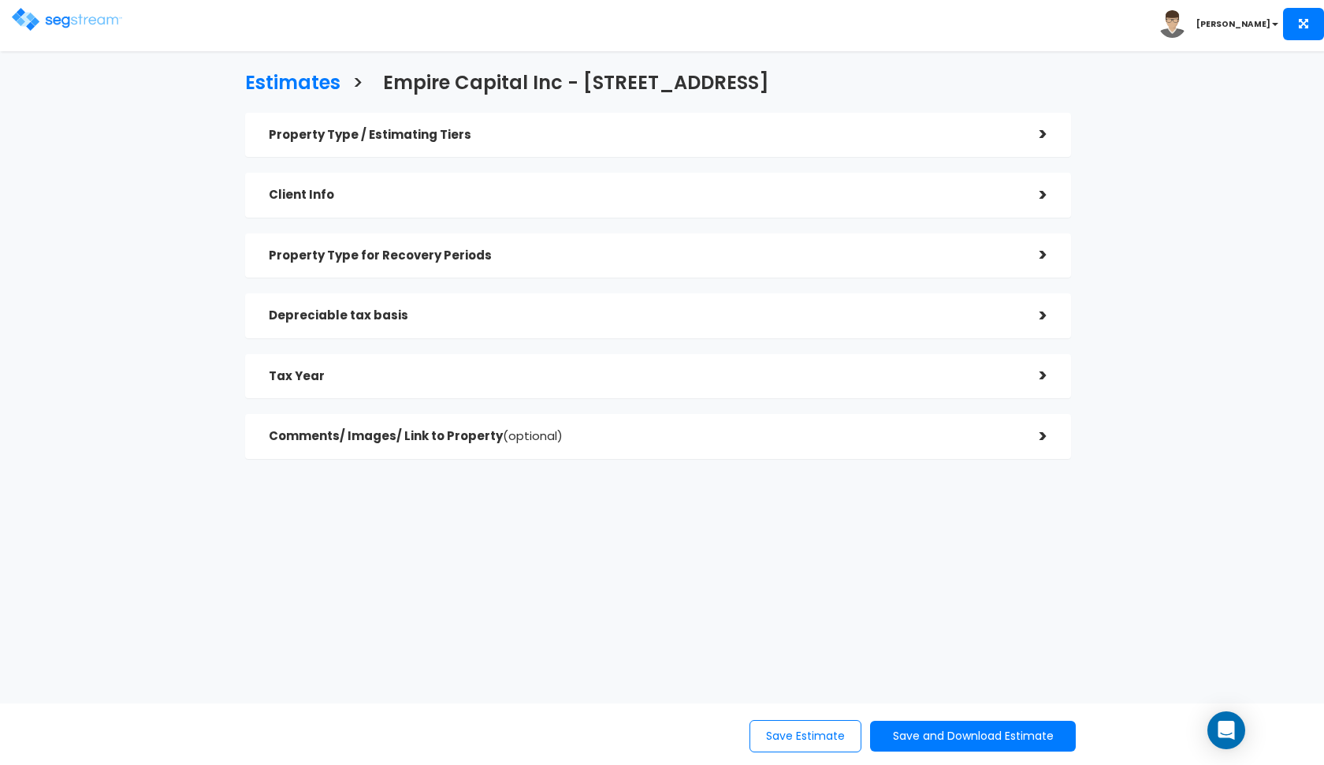
click at [776, 322] on div "Depreciable tax basis" at bounding box center [642, 315] width 747 height 29
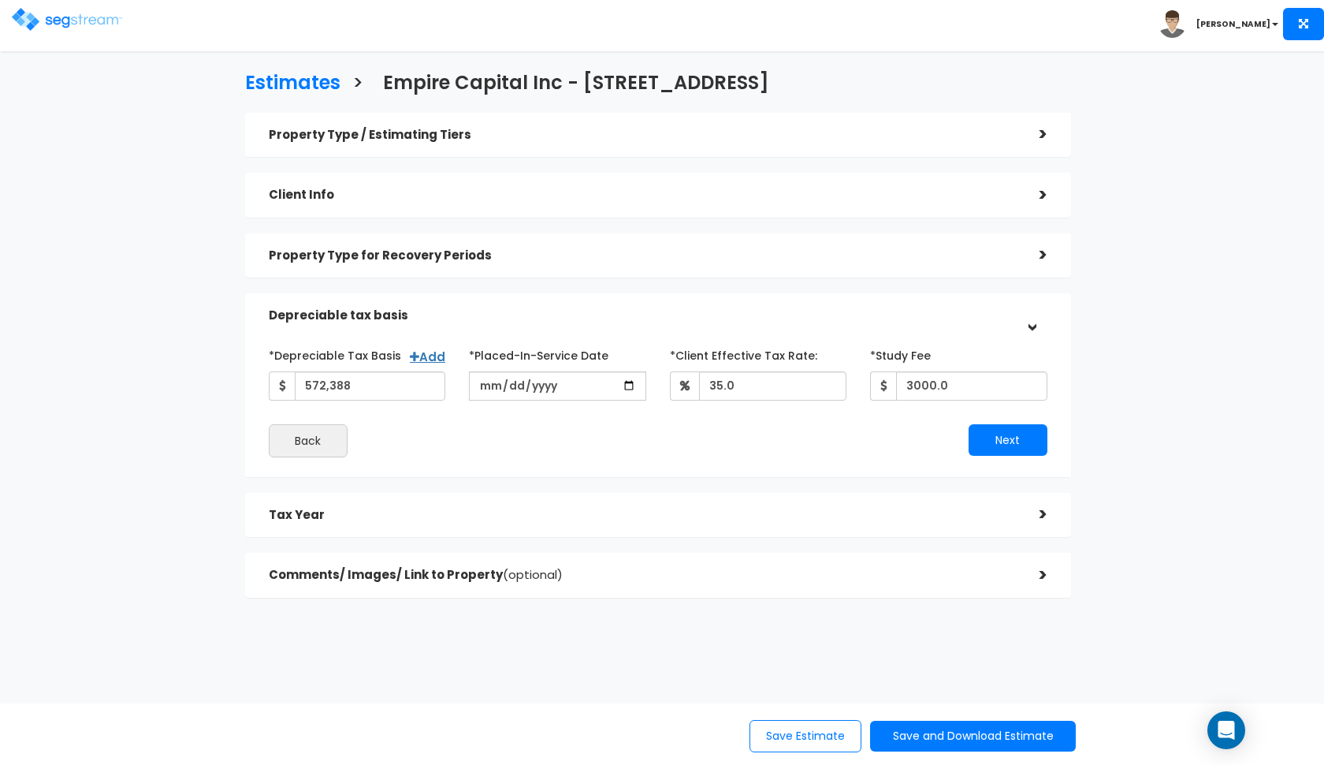
click at [776, 322] on div "Depreciable tax basis" at bounding box center [642, 315] width 747 height 29
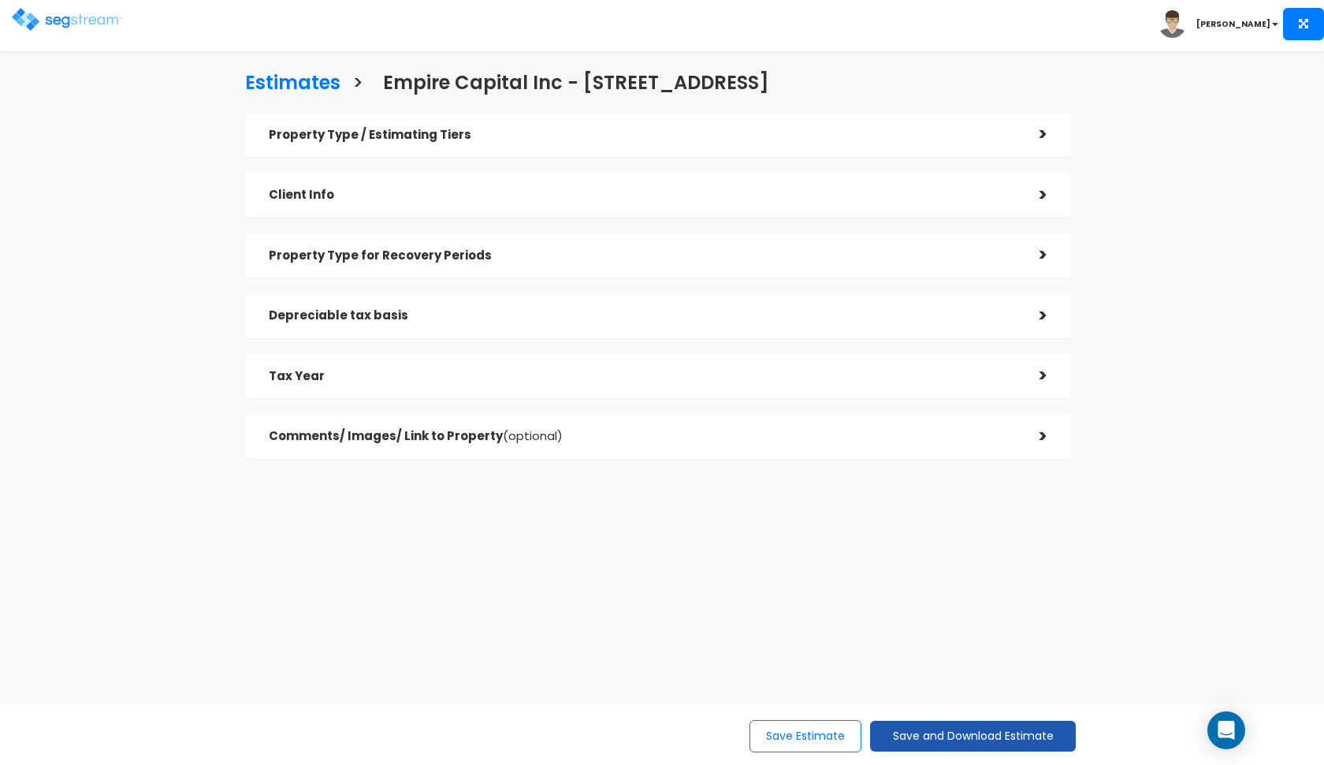
click at [889, 739] on button "Save and Download Estimate" at bounding box center [973, 735] width 206 height 31
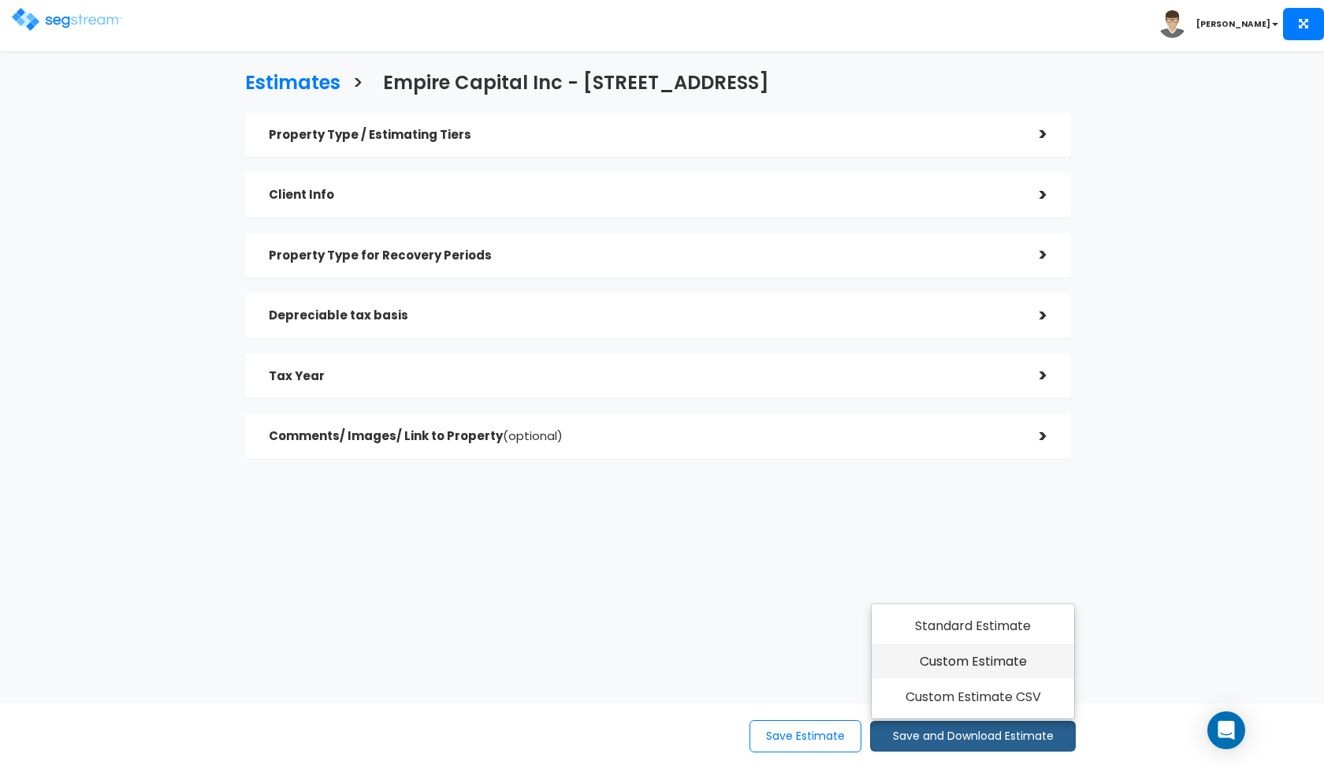
click at [949, 668] on link "Custom Estimate" at bounding box center [973, 661] width 203 height 36
